Goal: Transaction & Acquisition: Purchase product/service

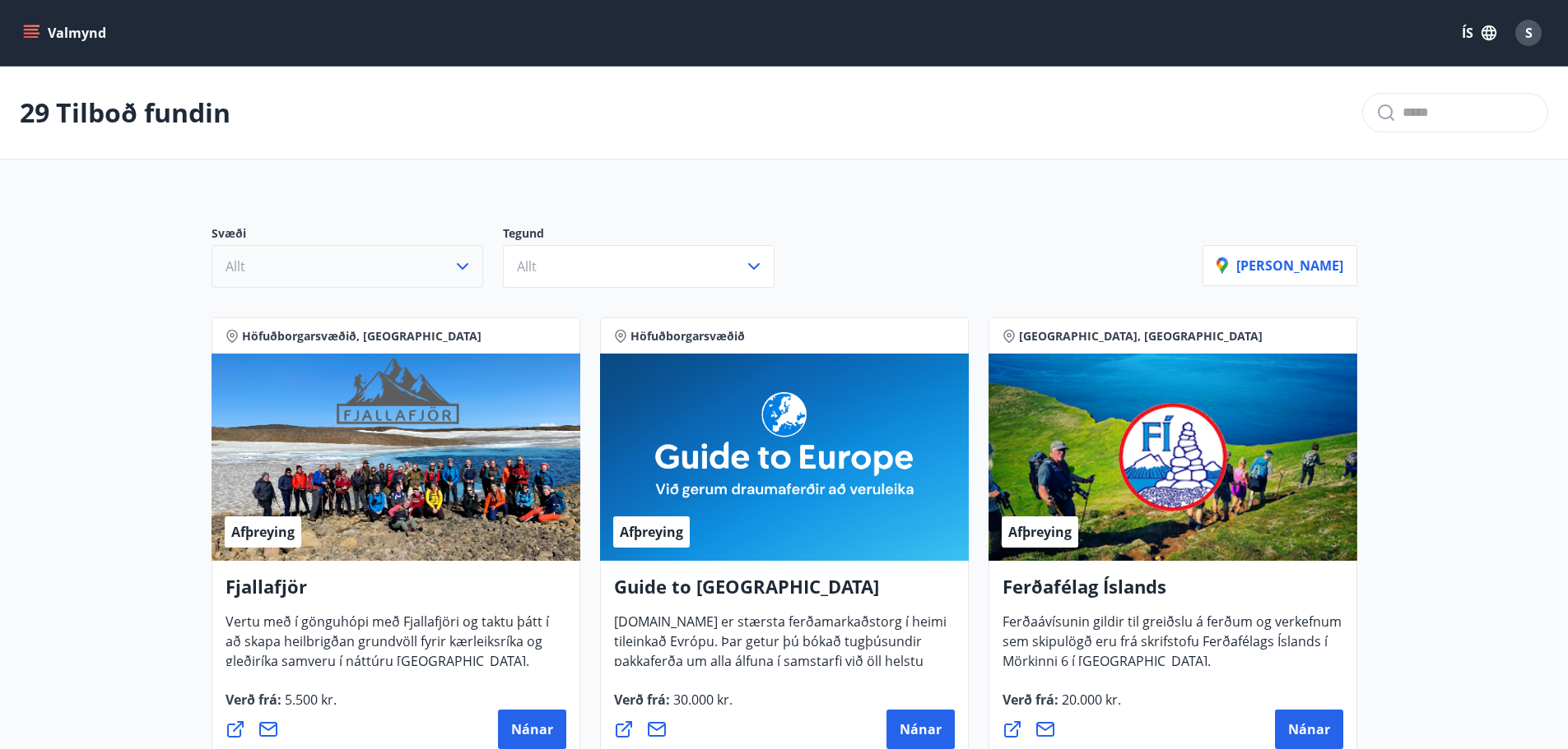
click at [406, 268] on button "Allt" at bounding box center [346, 266] width 271 height 43
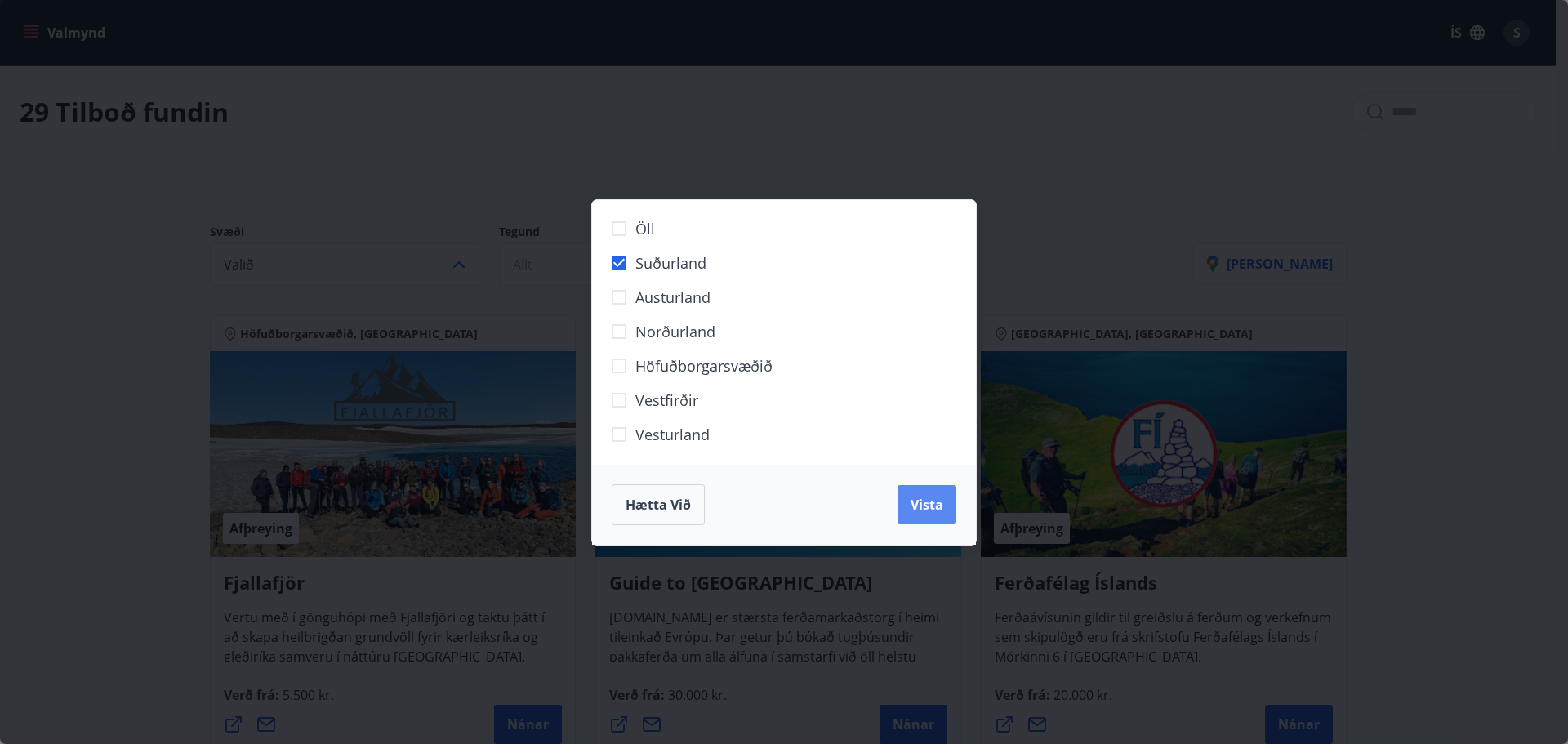
click at [938, 505] on span "Vista" at bounding box center [927, 505] width 33 height 18
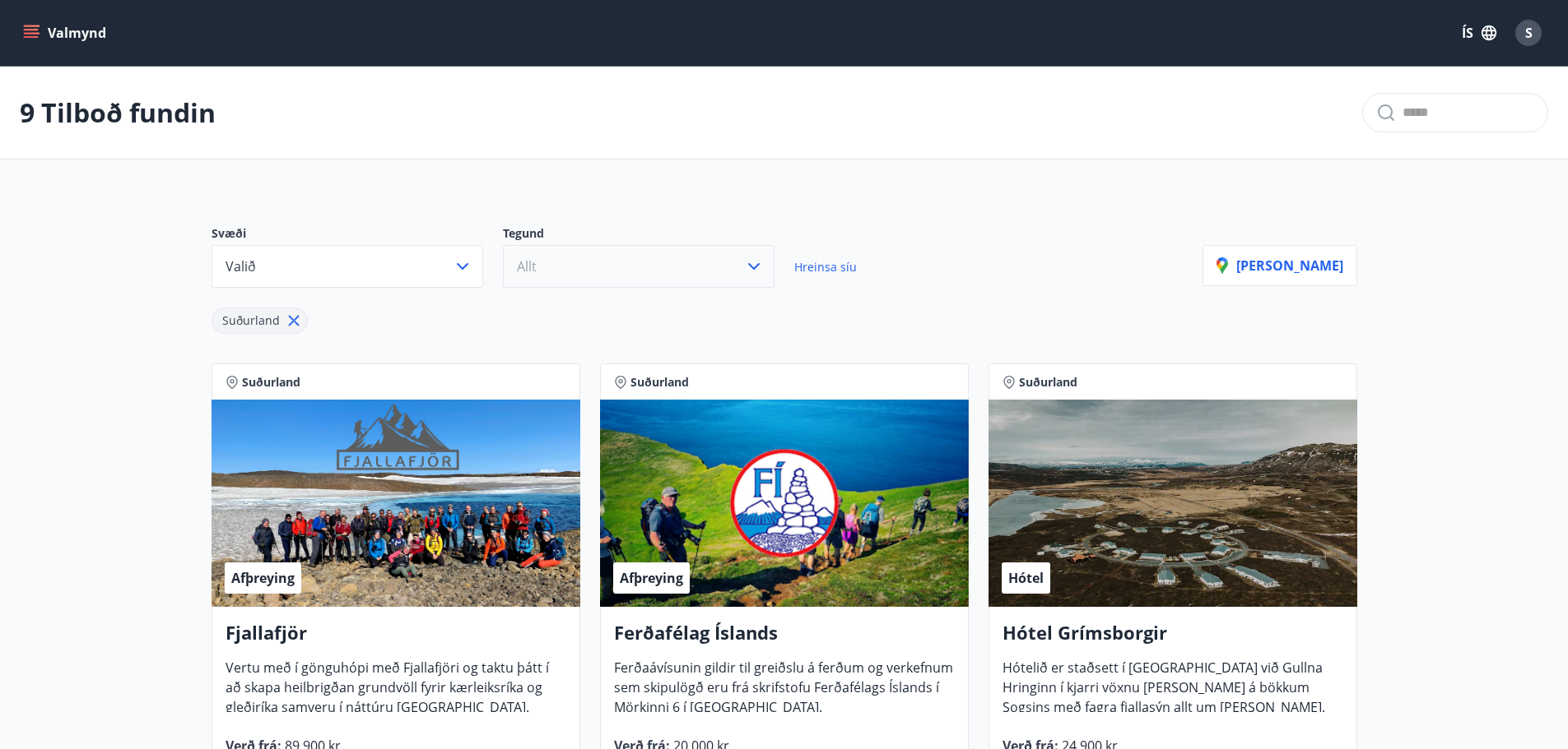
click at [591, 255] on button "Allt" at bounding box center [638, 266] width 271 height 43
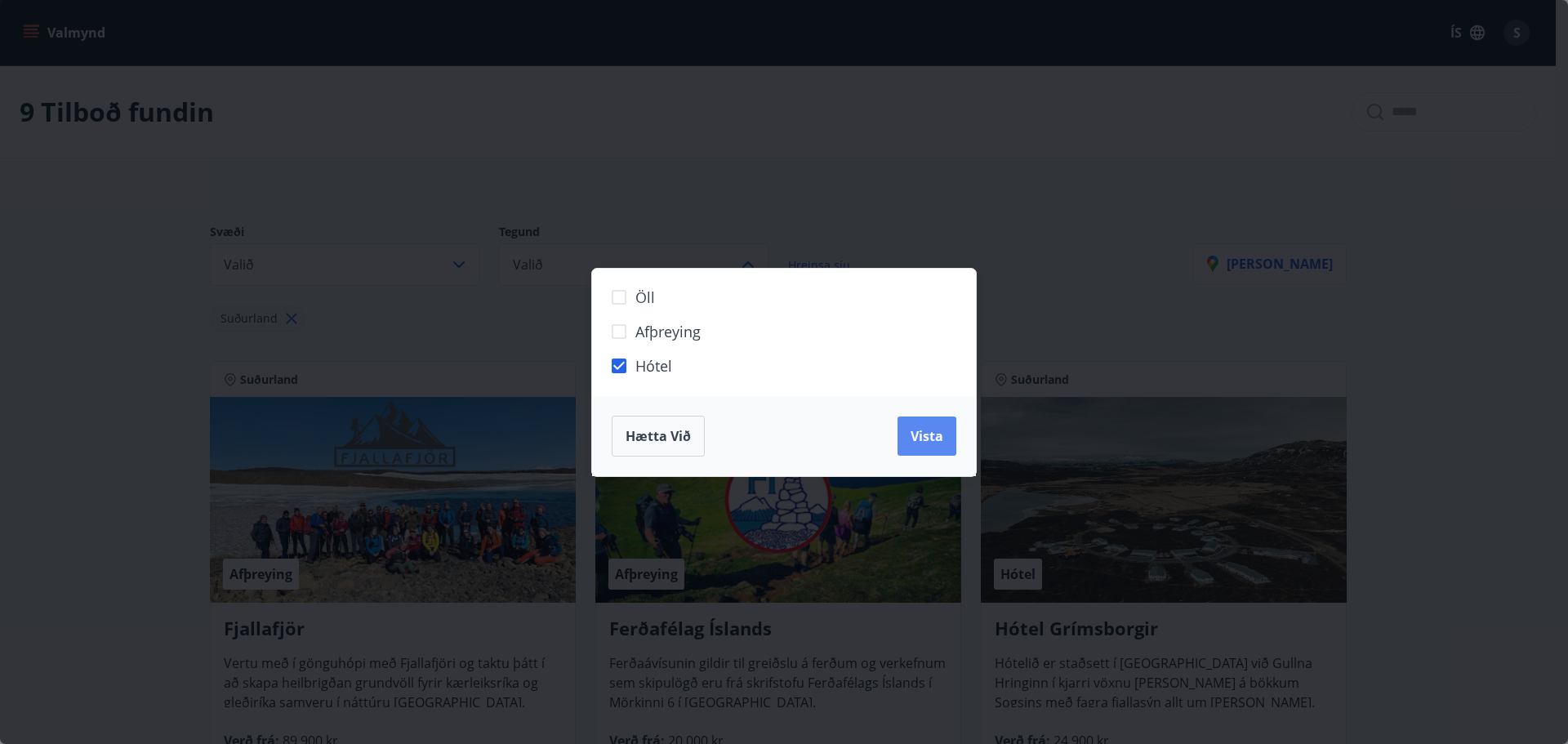
click at [924, 444] on span "Vista" at bounding box center [927, 436] width 33 height 18
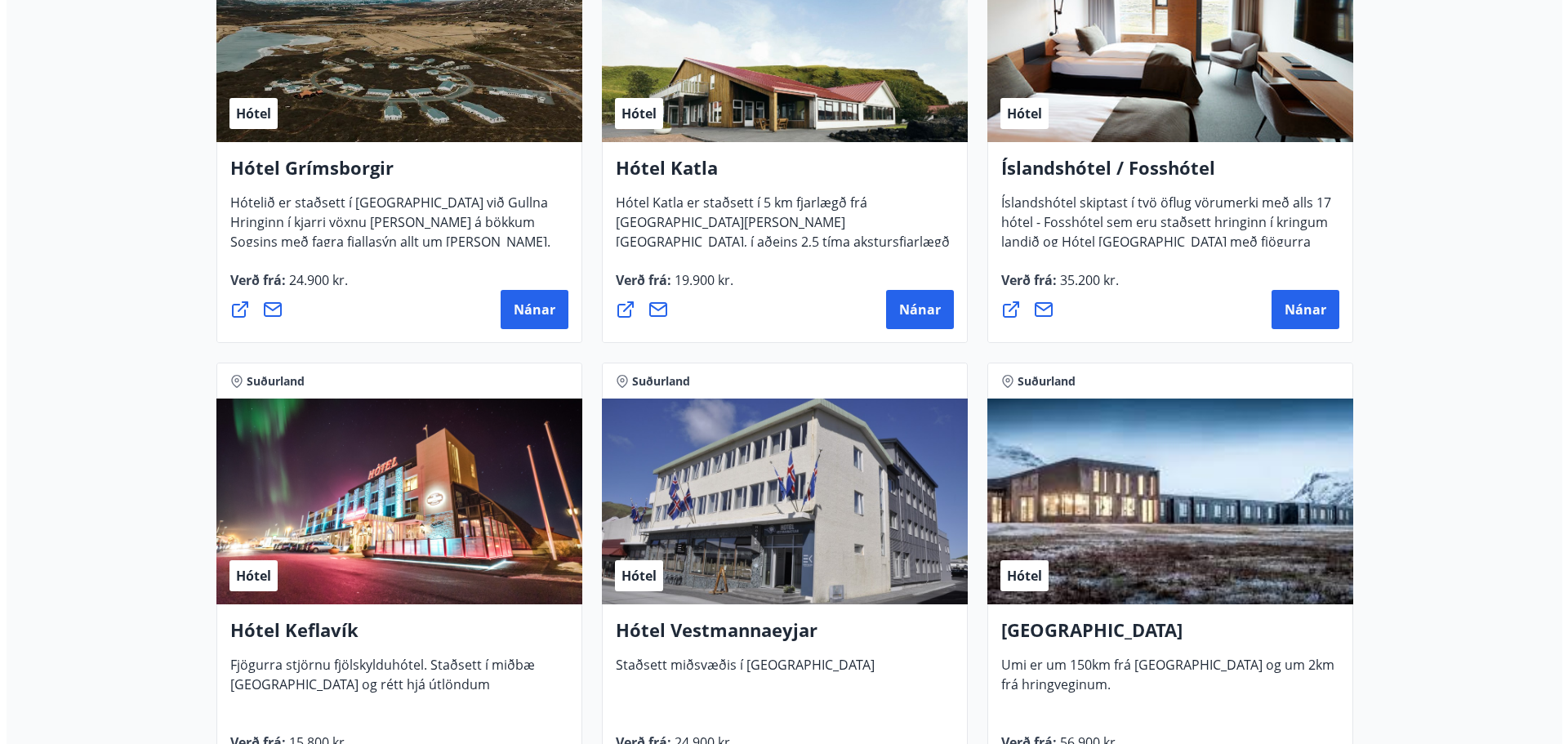
scroll to position [736, 0]
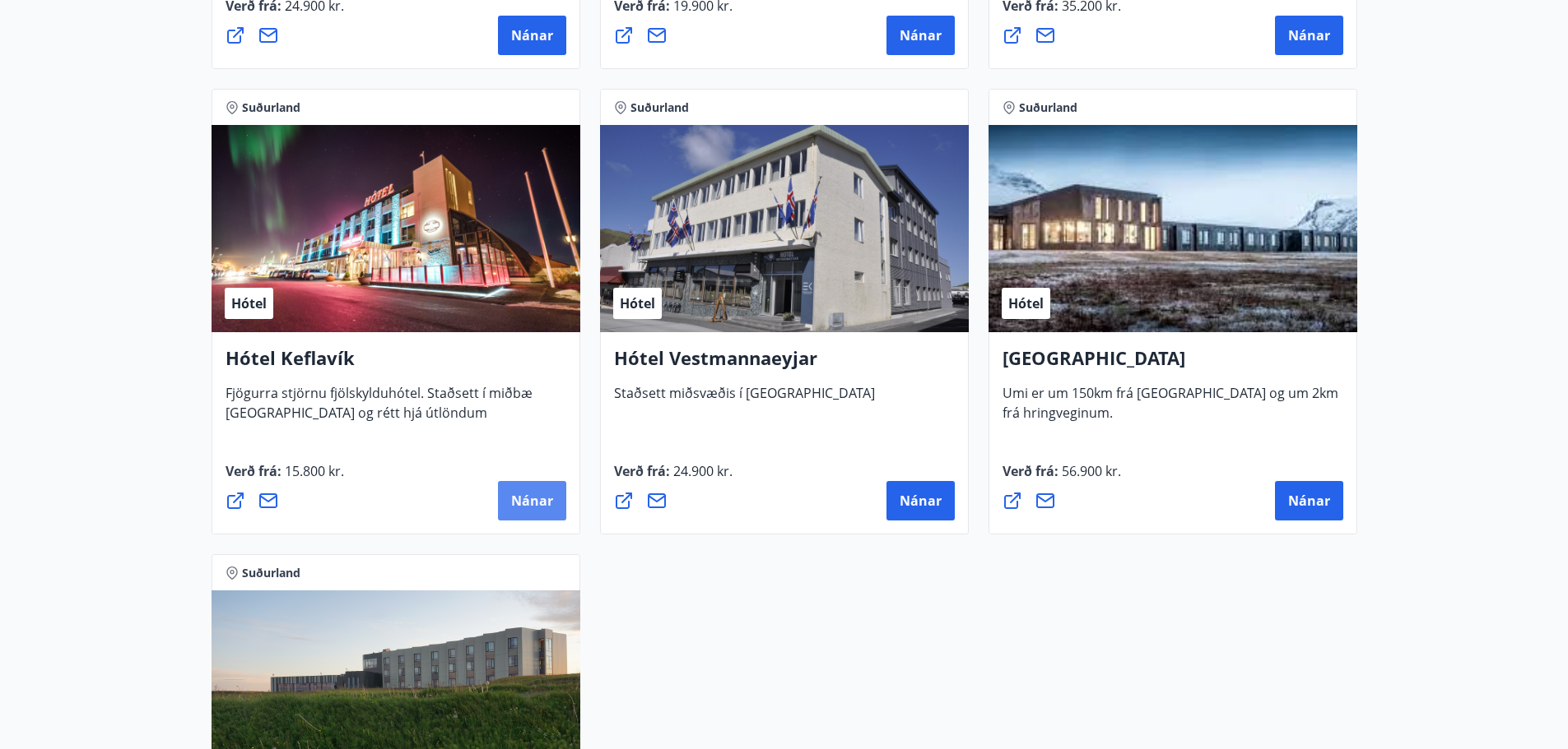
click at [537, 512] on button "Nánar" at bounding box center [532, 501] width 69 height 39
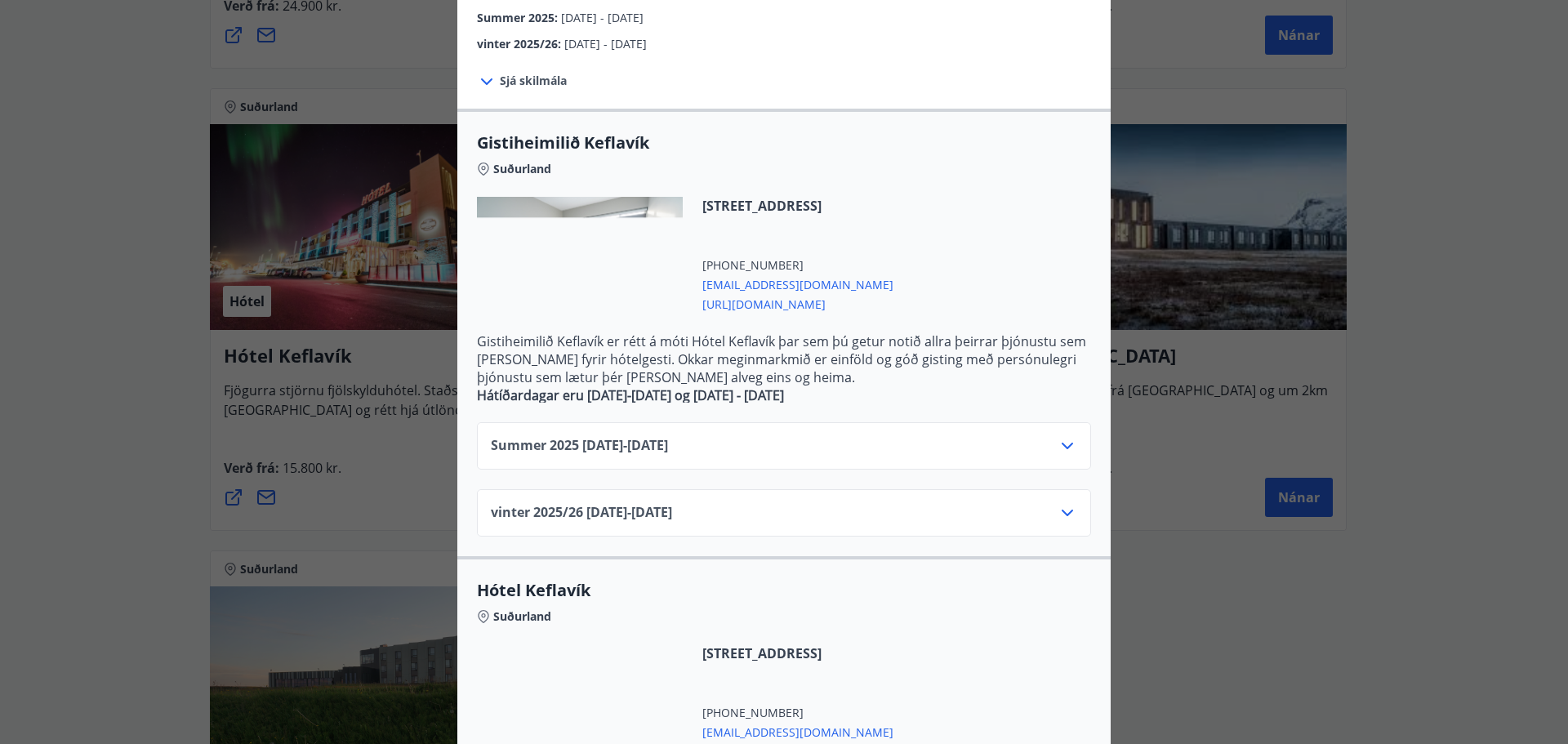
scroll to position [245, 0]
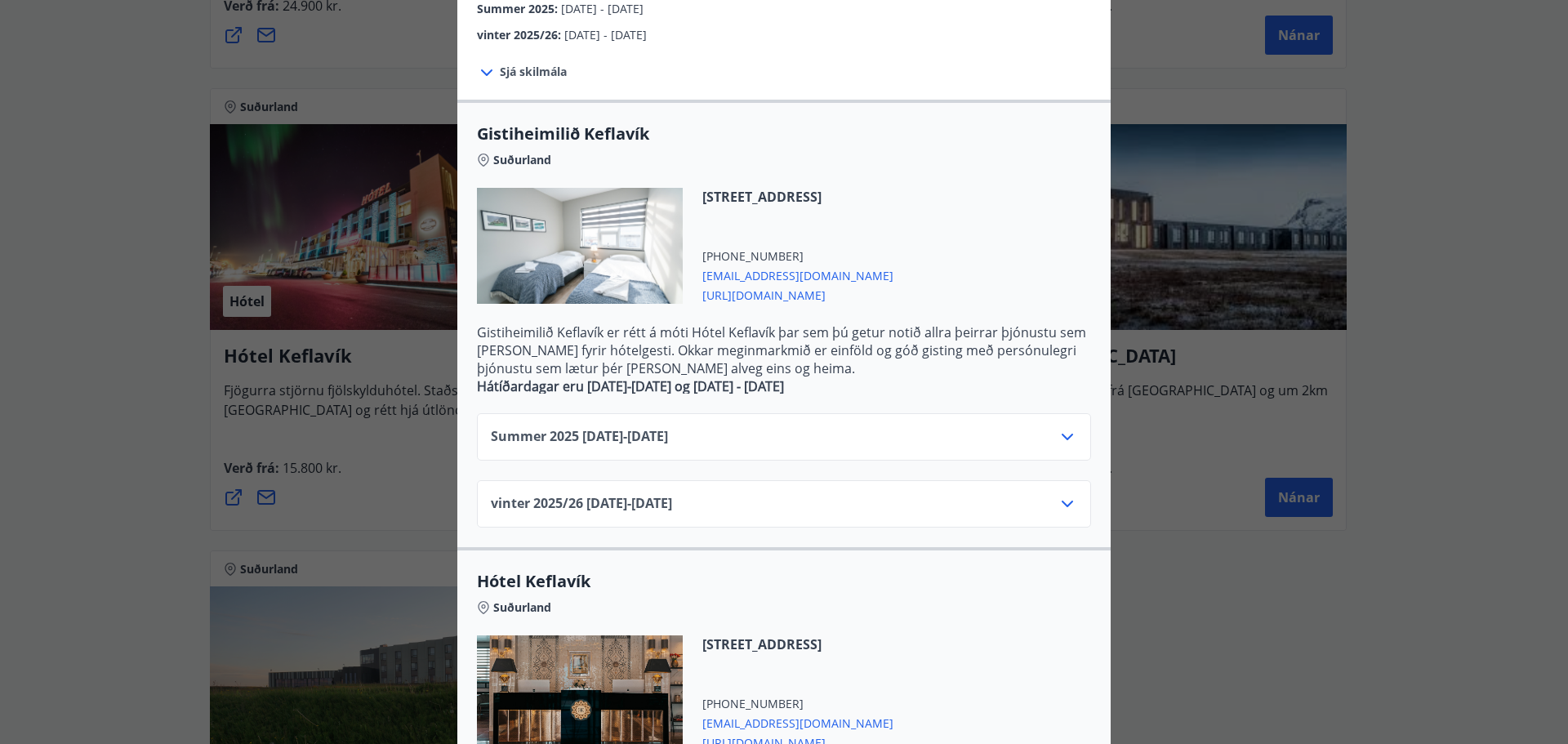
click at [813, 448] on div "Summer [PHONE_NUMBER][DATE] - [DATE]" at bounding box center [784, 444] width 587 height 33
click at [1064, 435] on icon at bounding box center [1067, 437] width 20 height 20
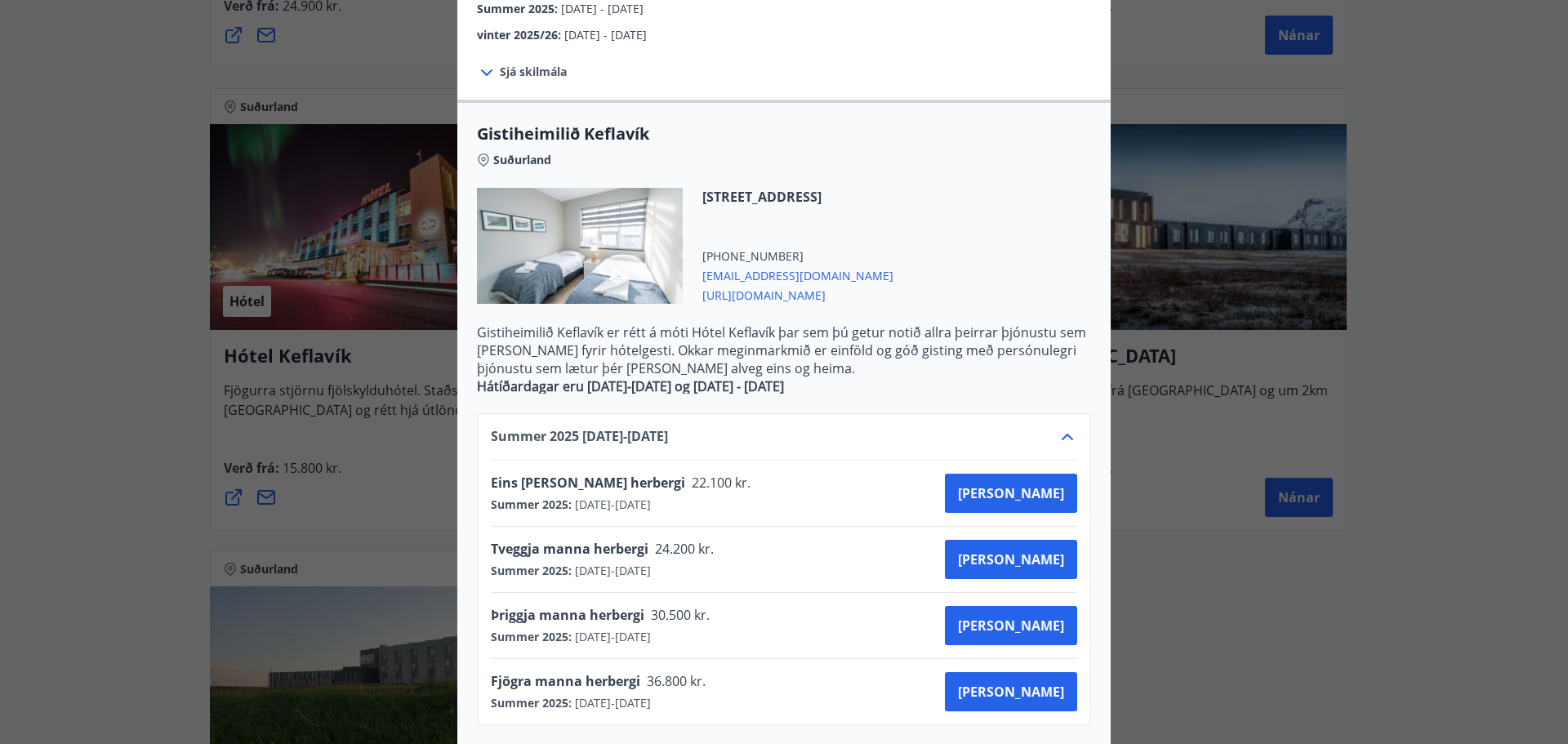
click at [1058, 440] on icon at bounding box center [1067, 437] width 20 height 20
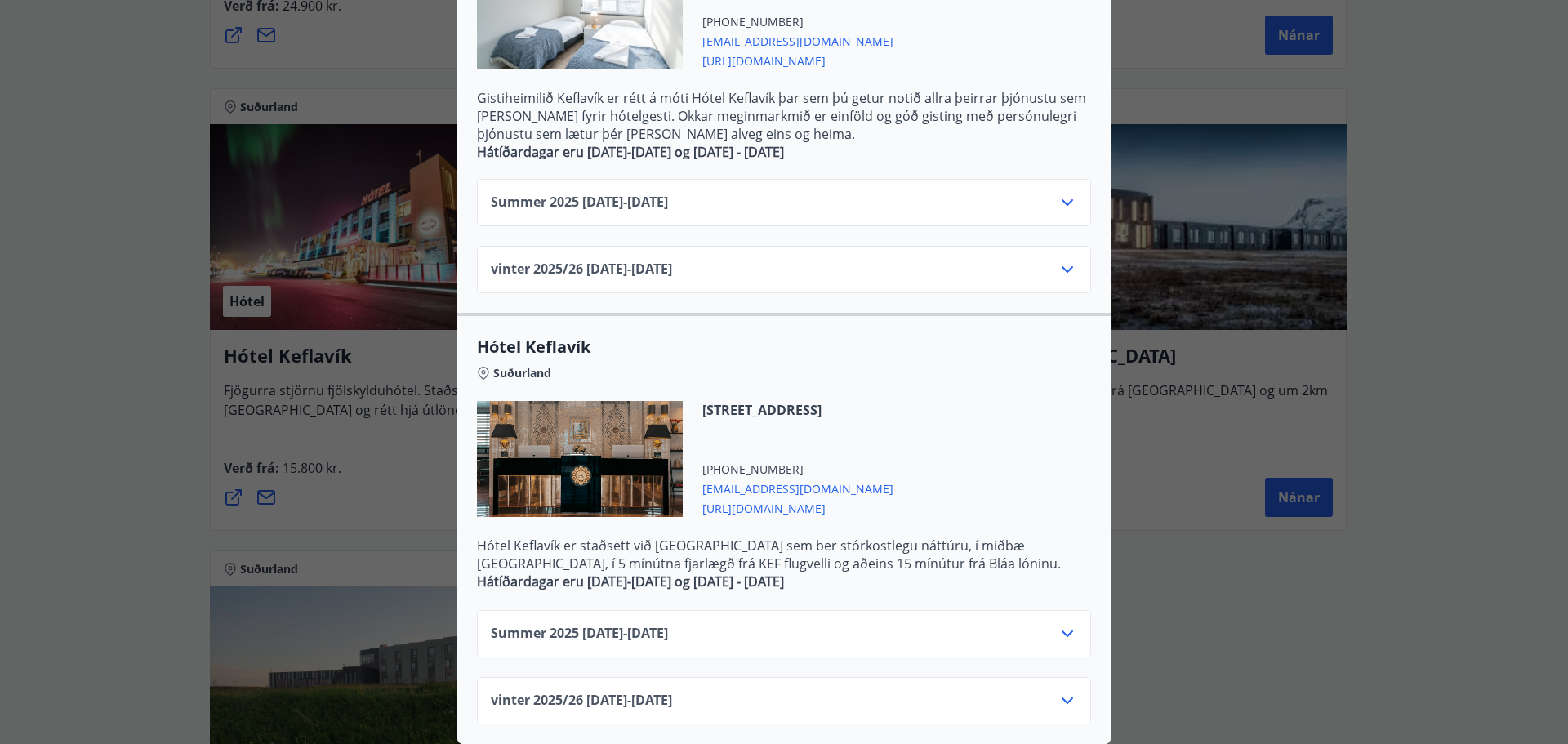
scroll to position [490, 0]
click at [1063, 267] on icon at bounding box center [1067, 269] width 12 height 6
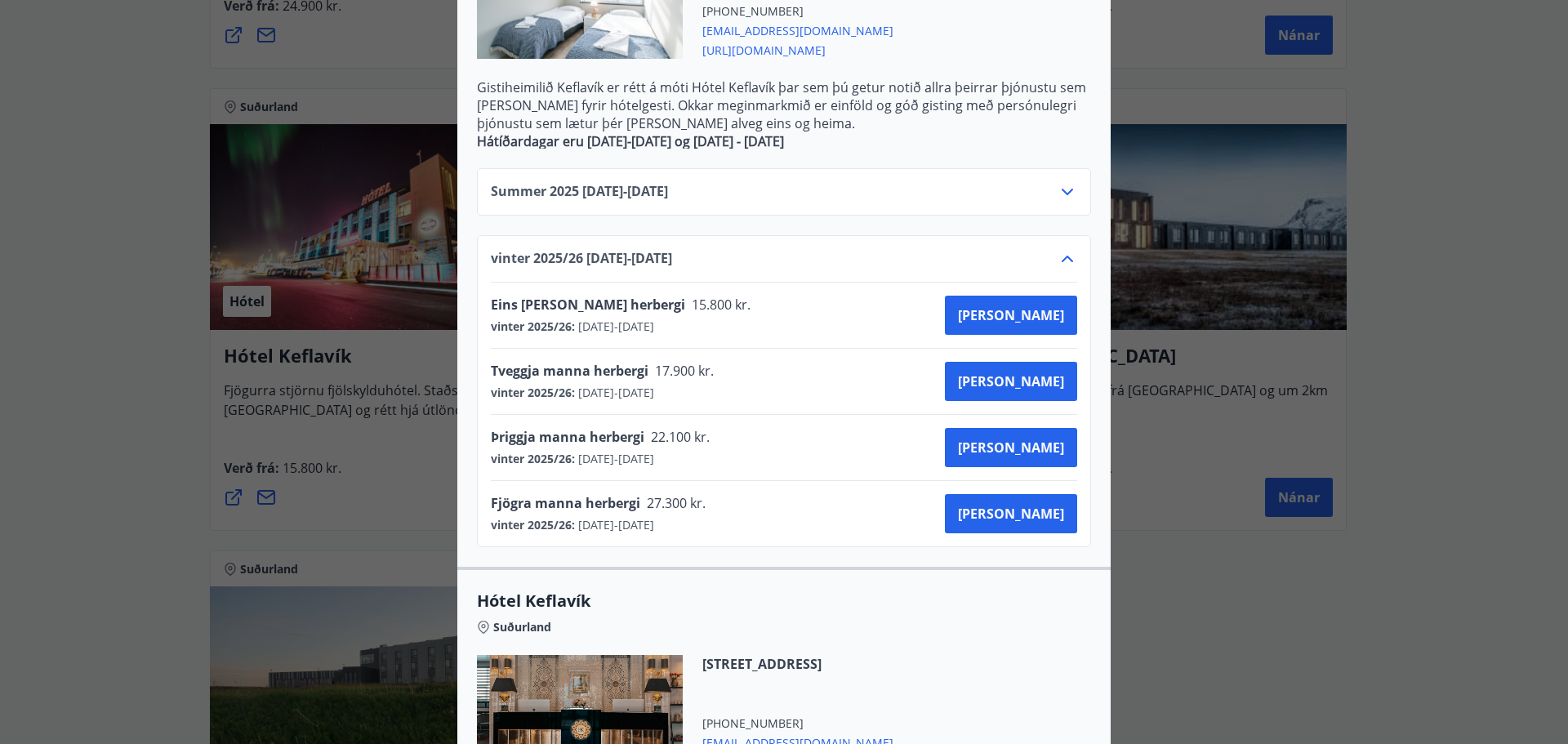
click at [1063, 260] on icon at bounding box center [1067, 259] width 20 height 20
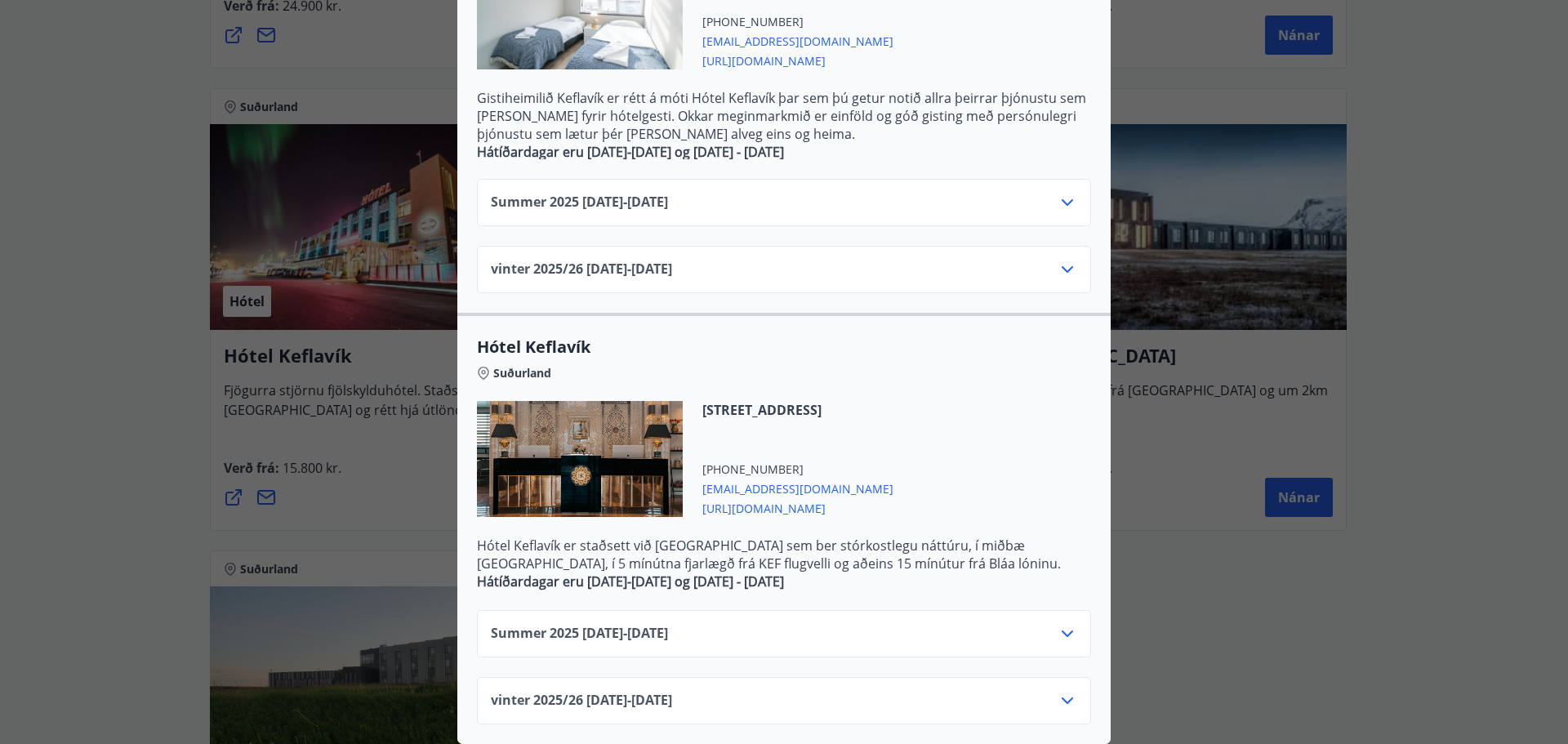
scroll to position [492, 0]
click at [1063, 624] on icon at bounding box center [1067, 634] width 20 height 20
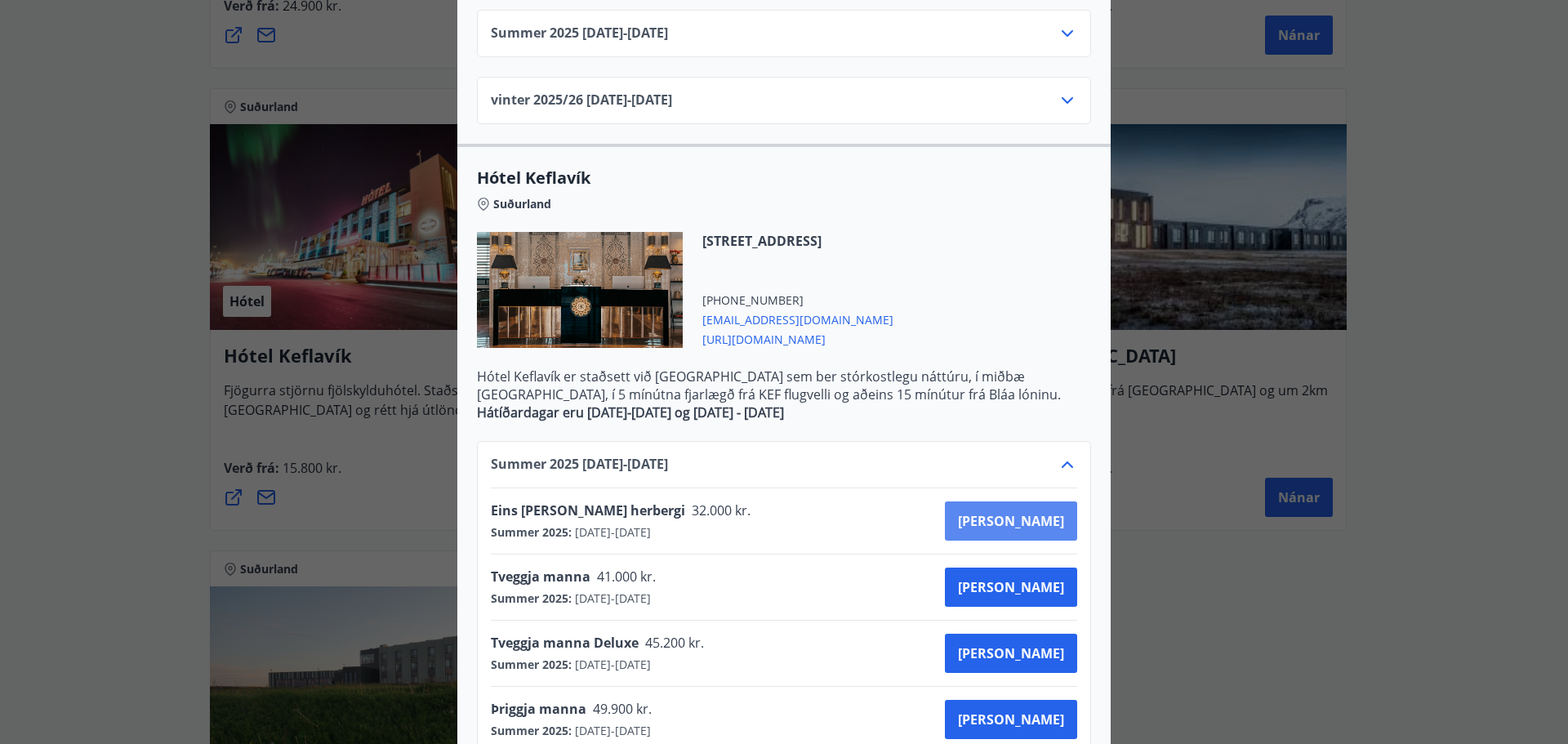
scroll to position [655, 0]
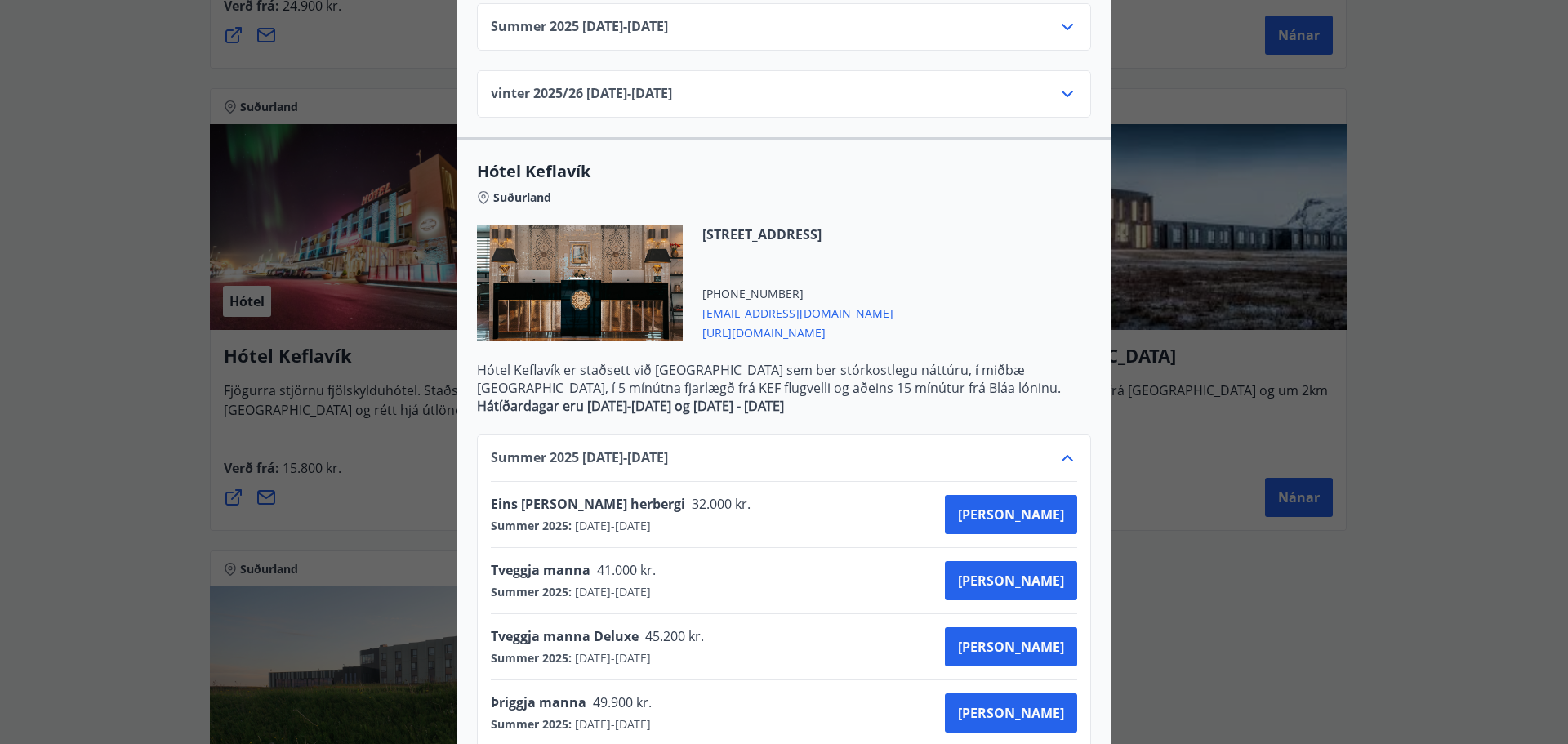
click at [1062, 452] on icon at bounding box center [1067, 458] width 20 height 20
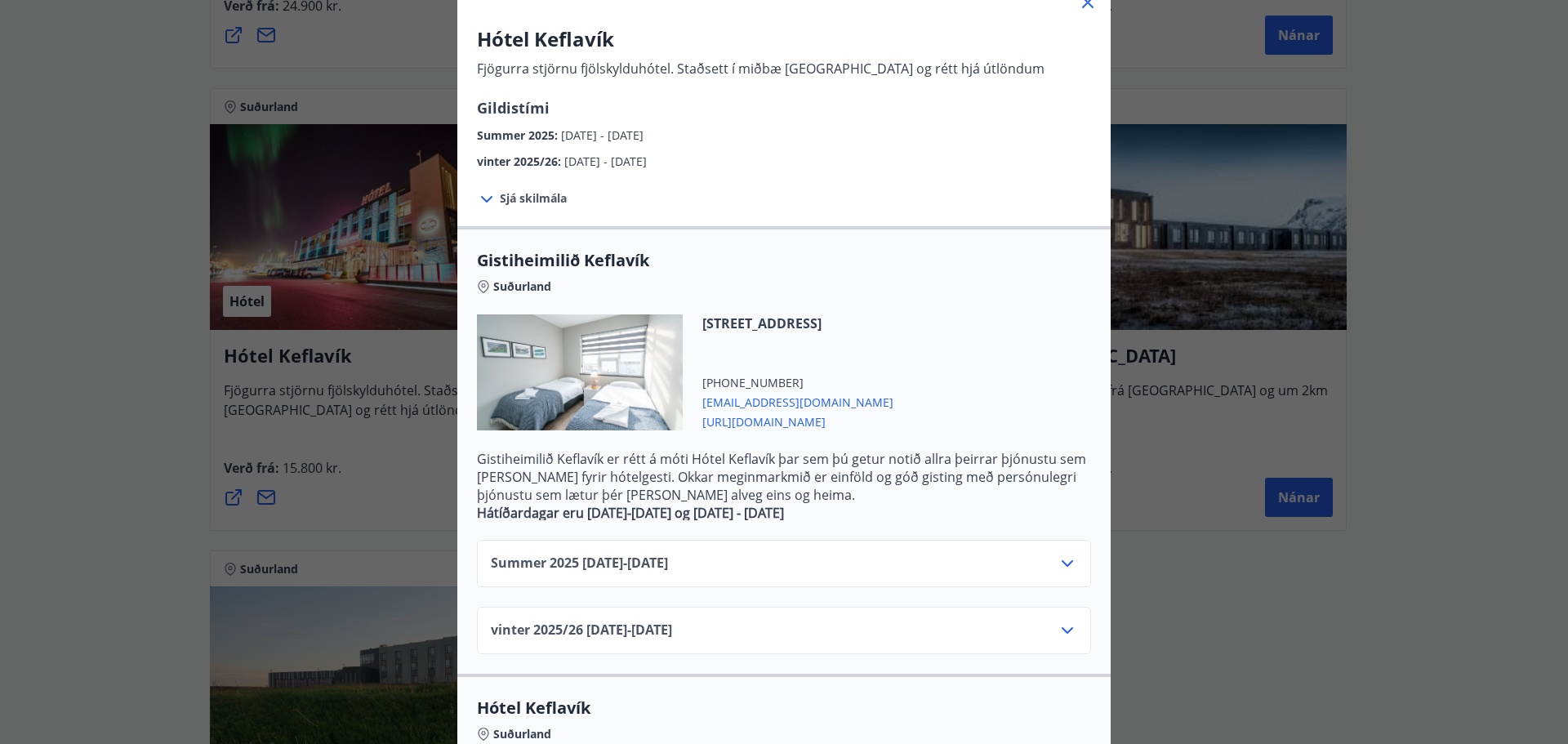
scroll to position [83, 0]
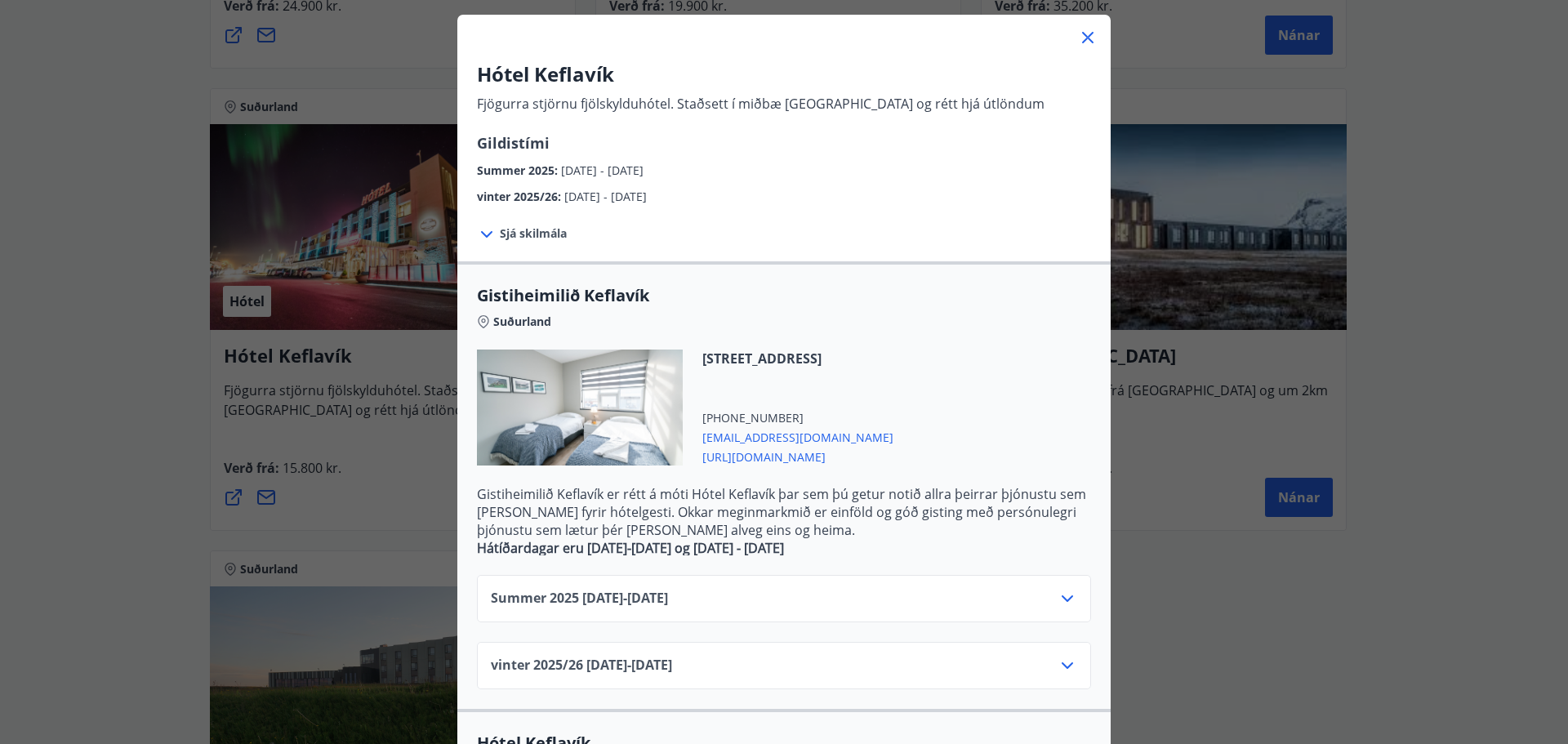
click at [1082, 28] on icon at bounding box center [1088, 38] width 20 height 20
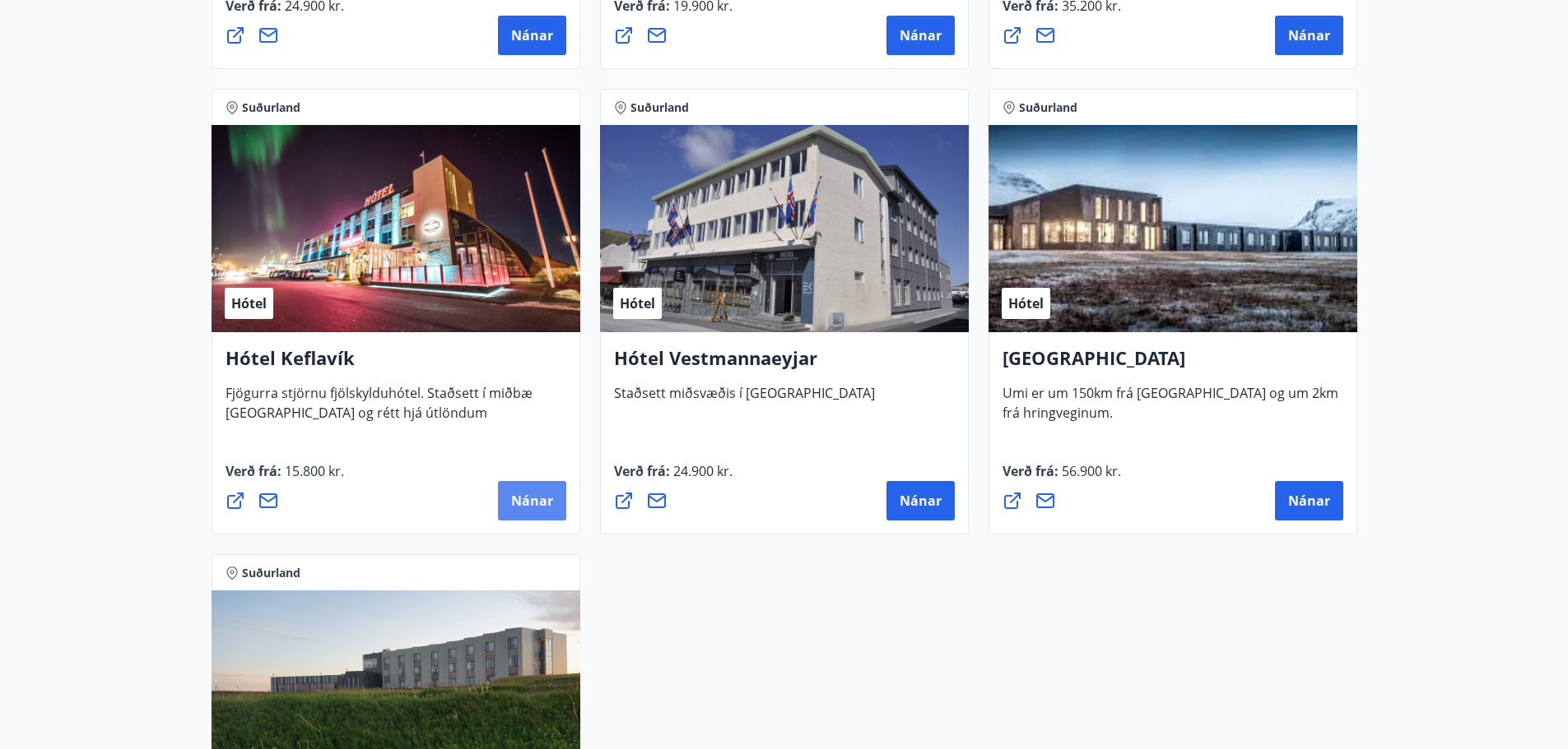
click at [544, 504] on span "Nánar" at bounding box center [532, 501] width 42 height 18
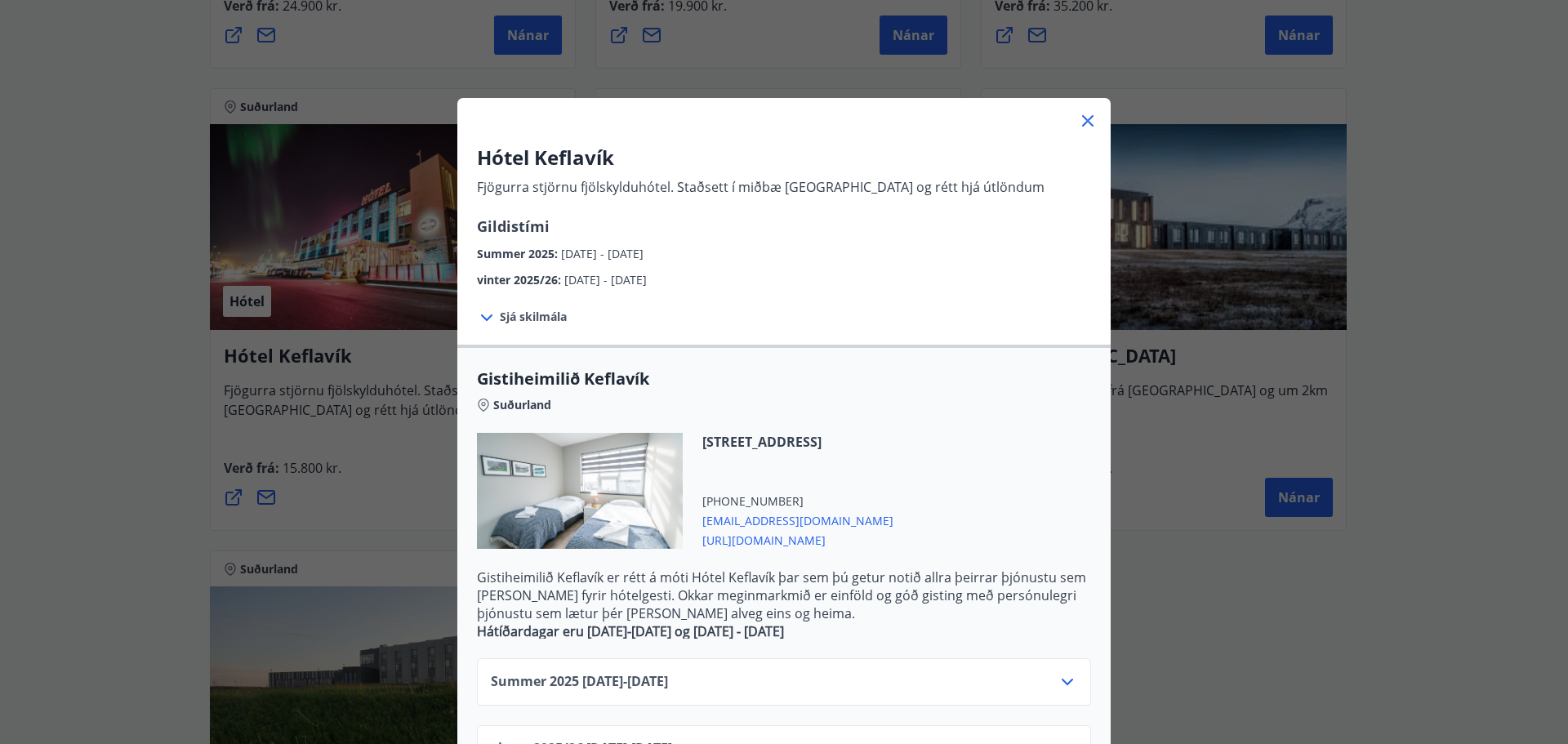
scroll to position [490, 0]
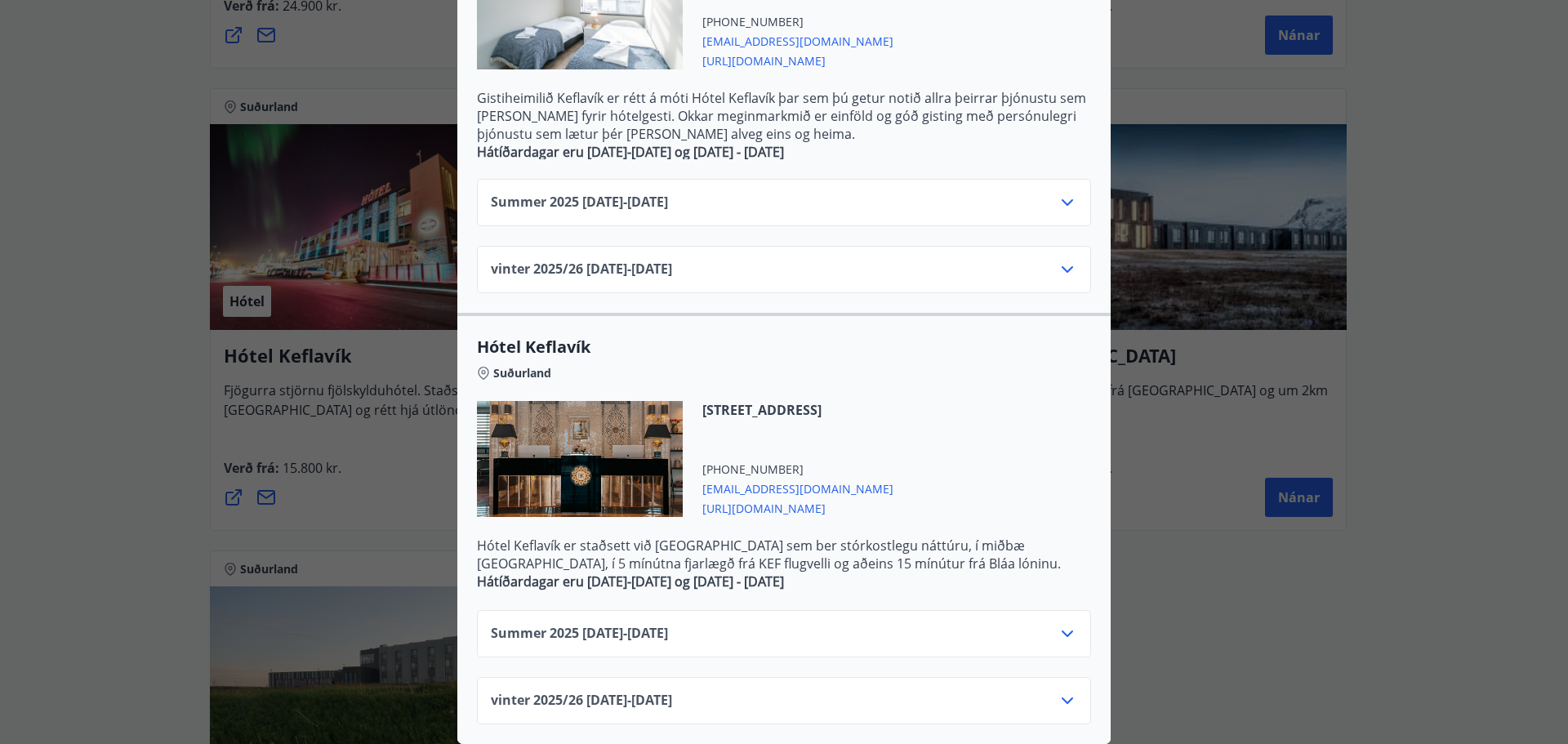
click at [924, 193] on div "Summer [PHONE_NUMBER][DATE] - [DATE]" at bounding box center [784, 210] width 587 height 33
click at [1060, 193] on icon at bounding box center [1067, 203] width 20 height 20
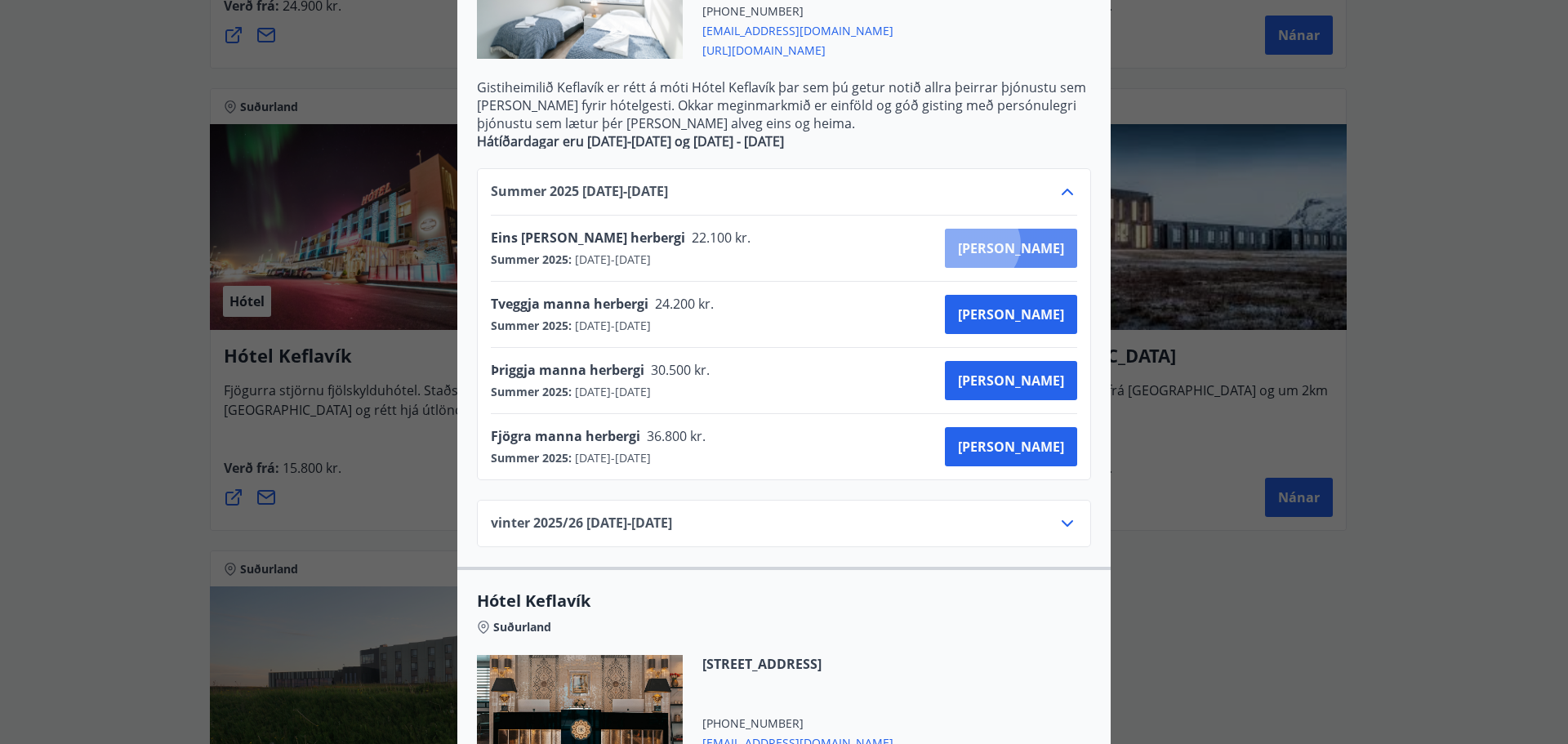
click at [1036, 244] on span "[PERSON_NAME]" at bounding box center [1010, 249] width 106 height 18
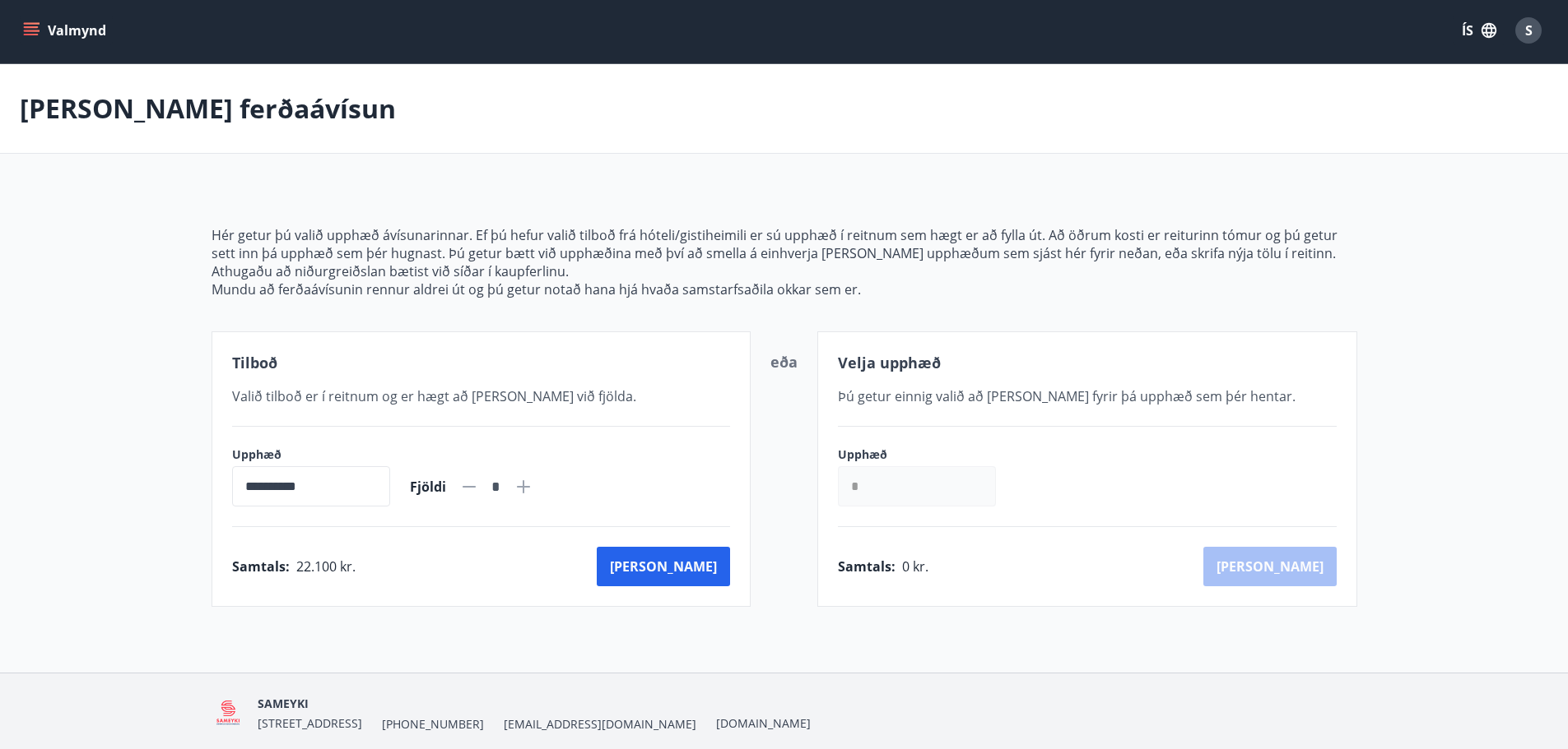
scroll to position [64, 0]
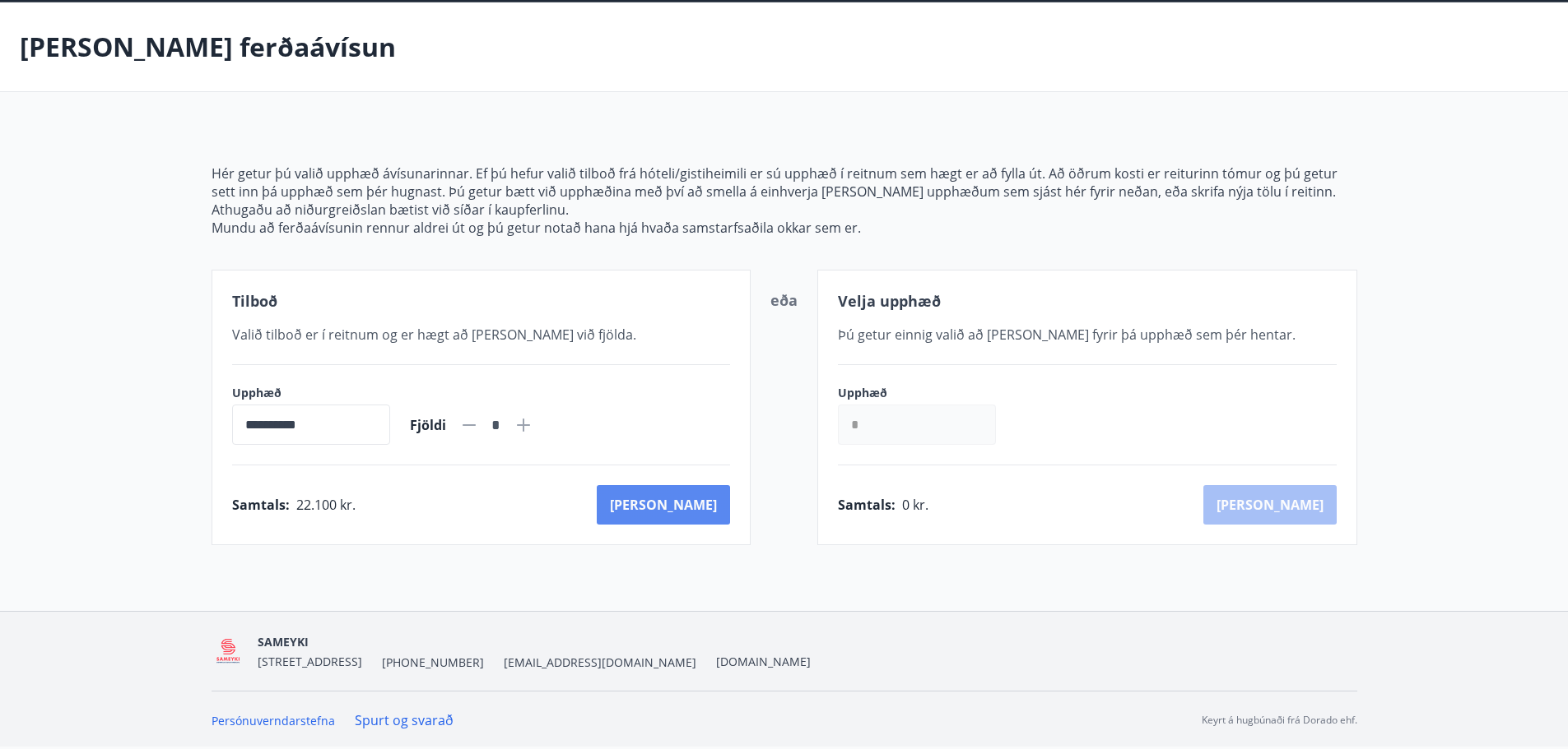
click at [726, 501] on button "[PERSON_NAME]" at bounding box center [663, 504] width 133 height 39
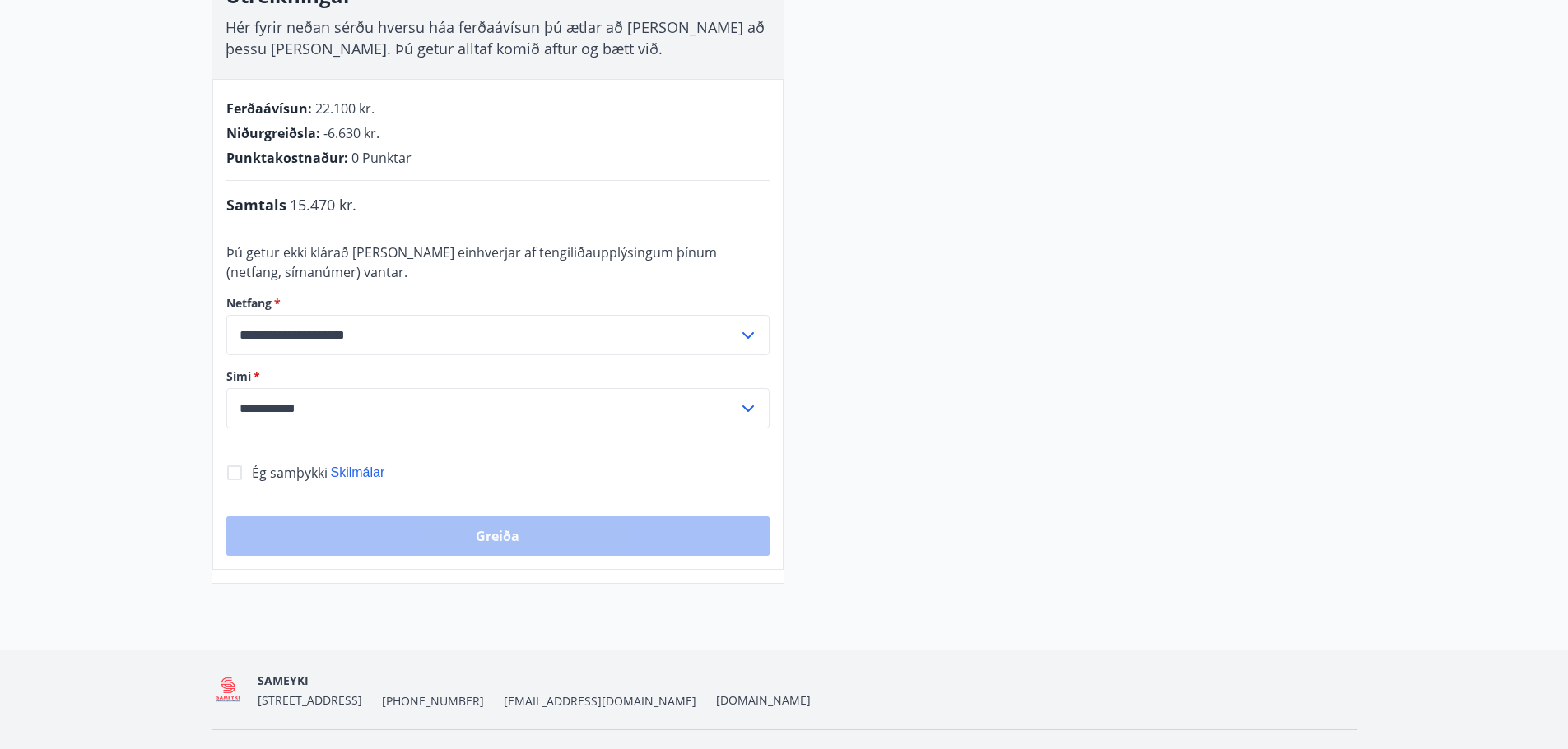
scroll to position [311, 0]
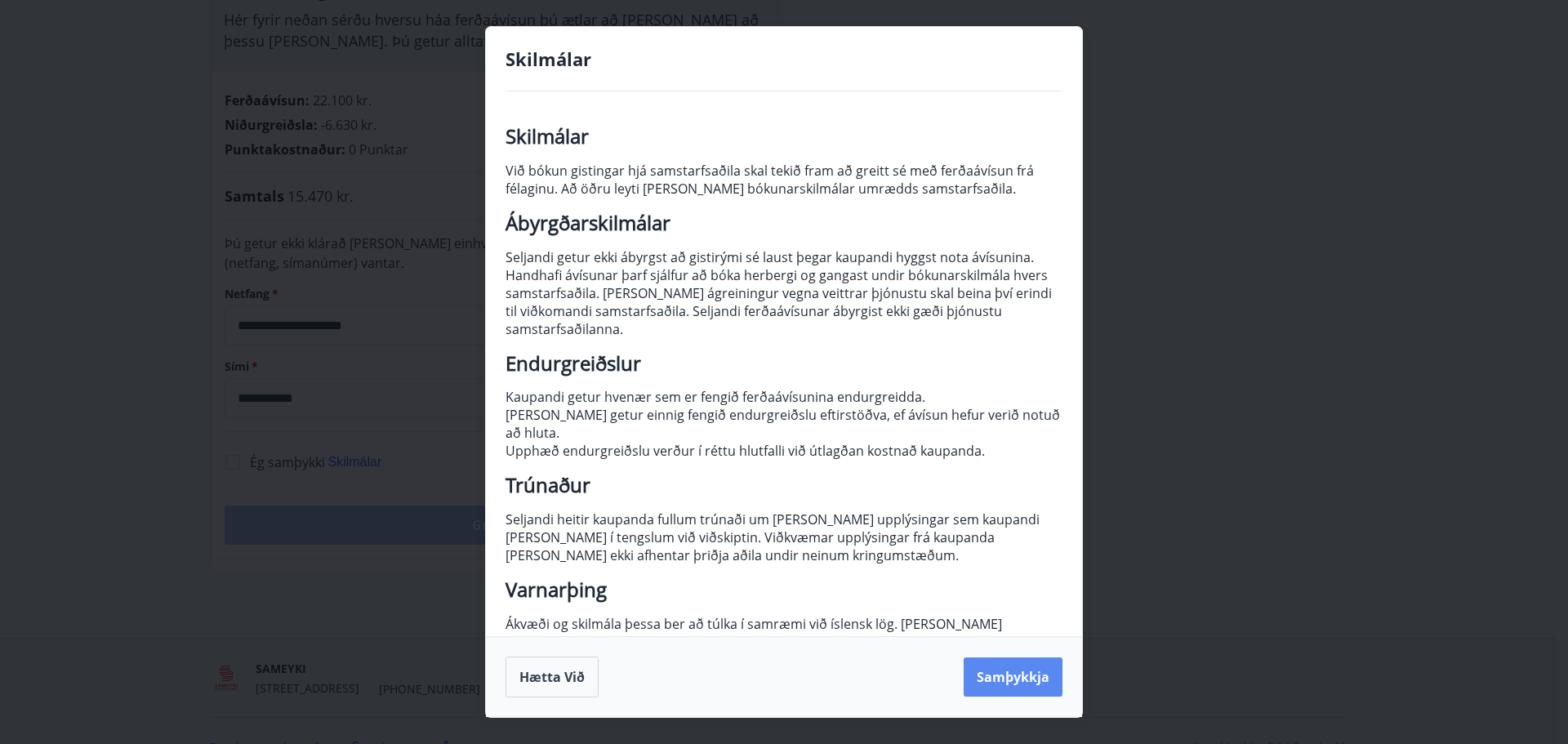
click at [1015, 677] on button "Samþykkja" at bounding box center [1013, 677] width 99 height 39
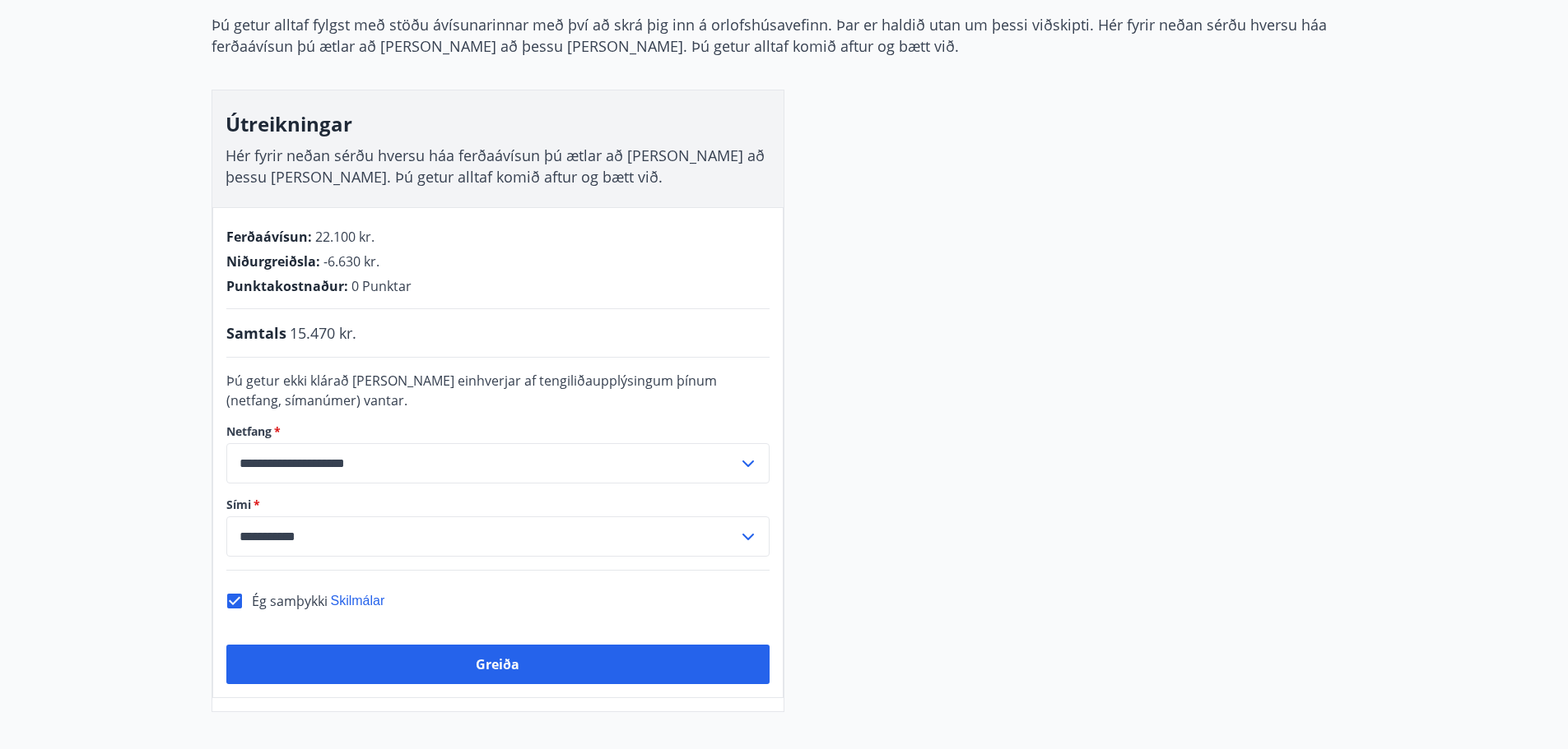
scroll to position [0, 0]
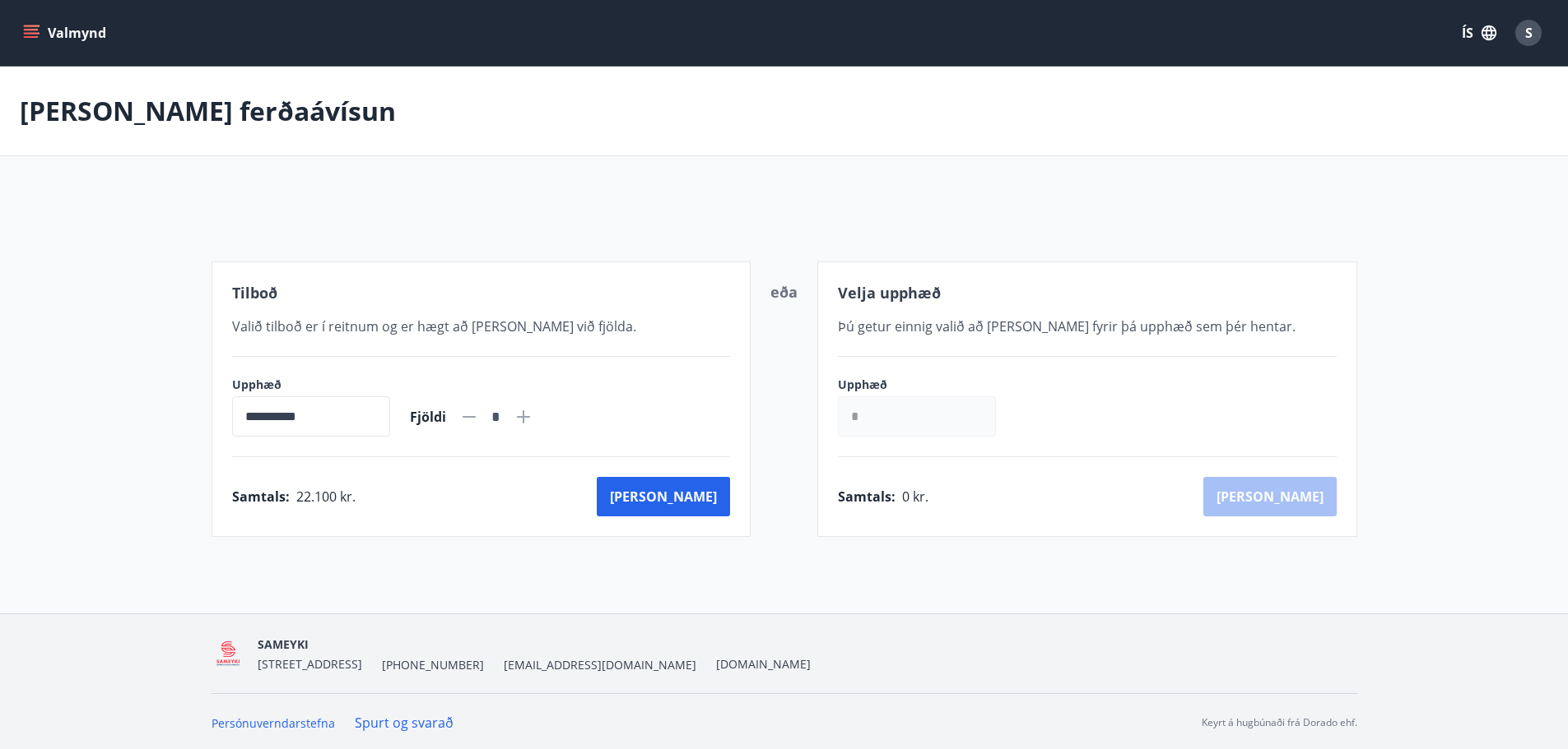
scroll to position [3, 0]
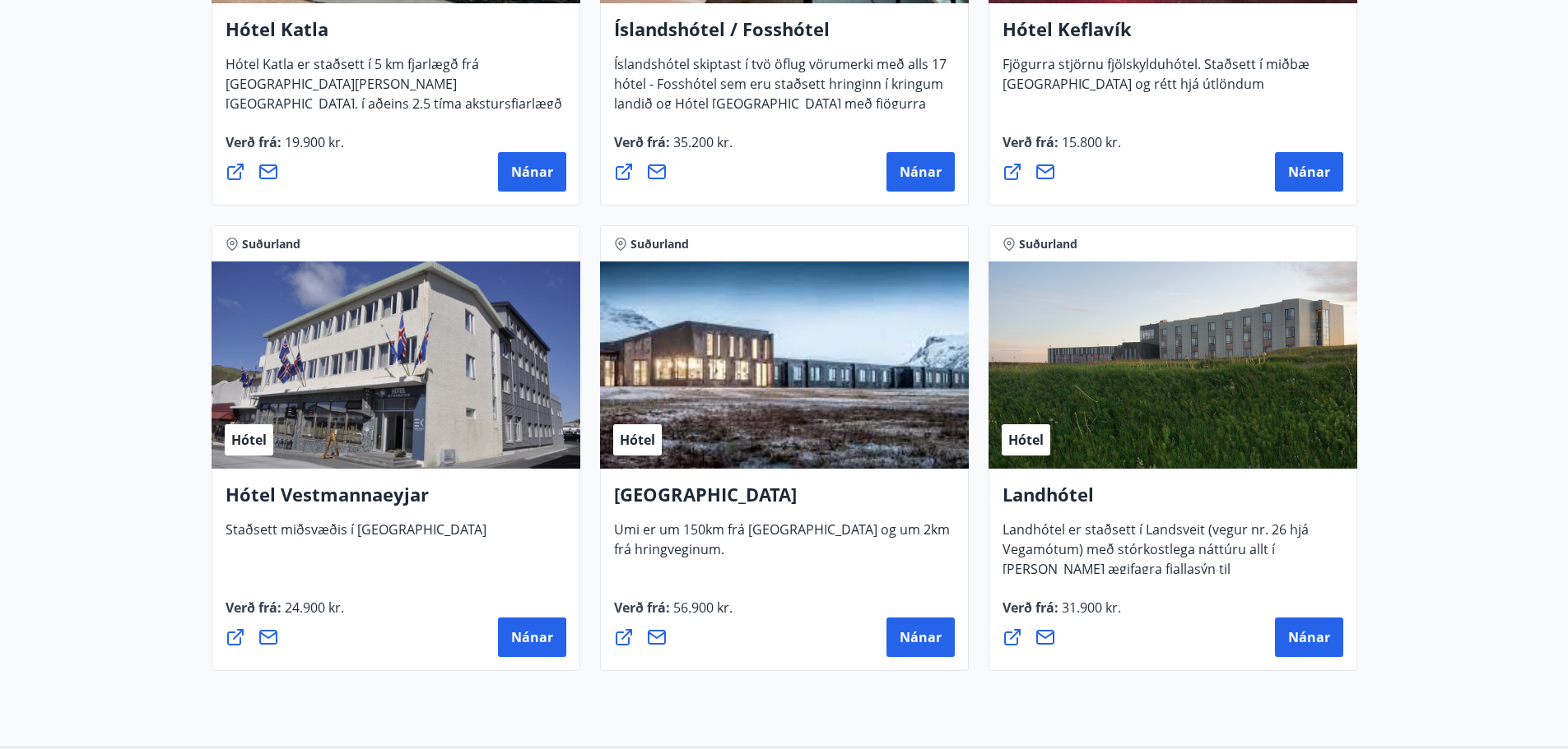
scroll to position [575, 0]
